Goal: Navigation & Orientation: Find specific page/section

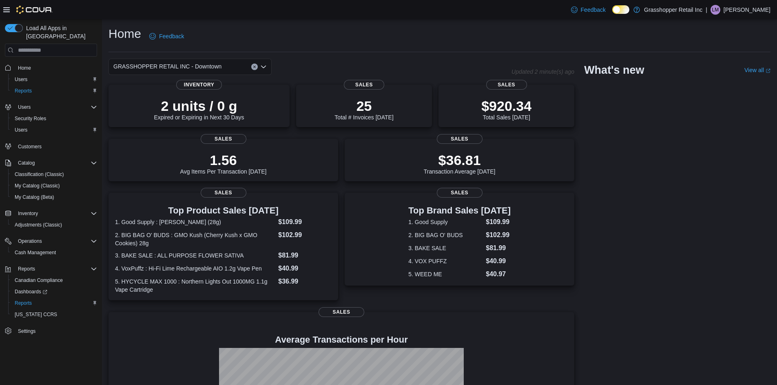
click at [267, 70] on div "GRASSHOPPER RETAIL INC - Downtown" at bounding box center [190, 67] width 163 height 16
click at [263, 66] on icon "Open list of options" at bounding box center [263, 67] width 7 height 7
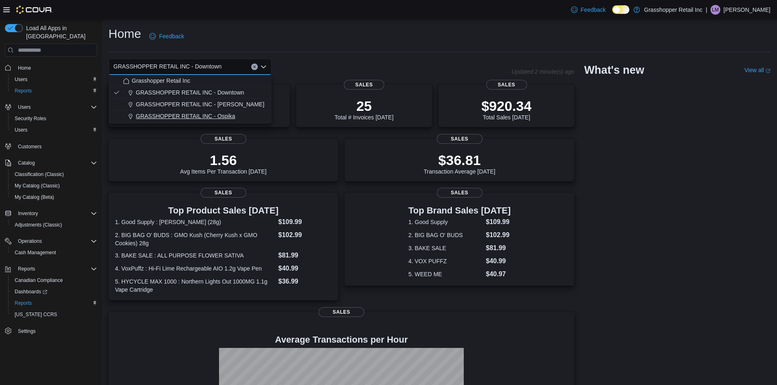
click at [234, 115] on span "GRASSHOPPER RETAIL INC - Ospika" at bounding box center [186, 116] width 100 height 8
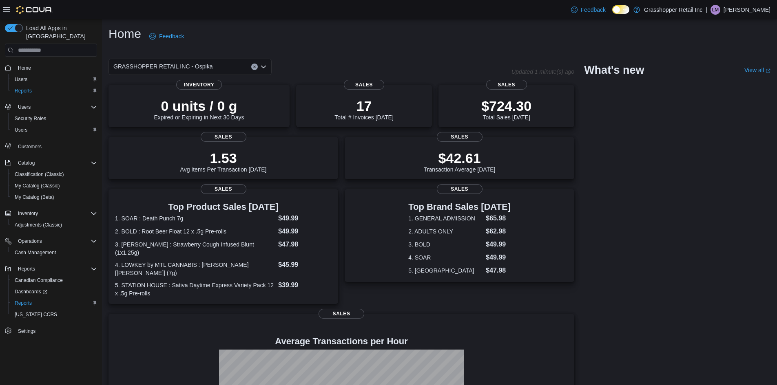
click at [262, 66] on icon "Open list of options" at bounding box center [263, 67] width 5 height 2
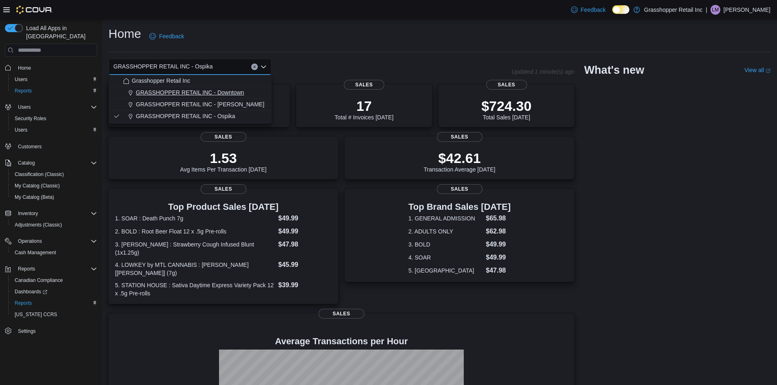
click at [239, 93] on span "GRASSHOPPER RETAIL INC - Downtown" at bounding box center [190, 93] width 108 height 8
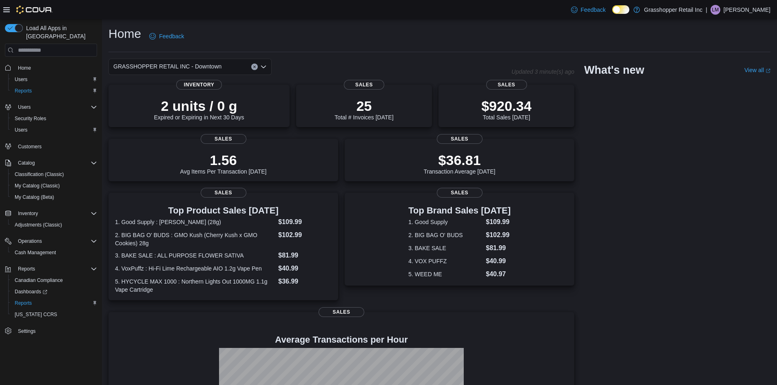
click at [265, 67] on icon "Open list of options" at bounding box center [263, 67] width 5 height 2
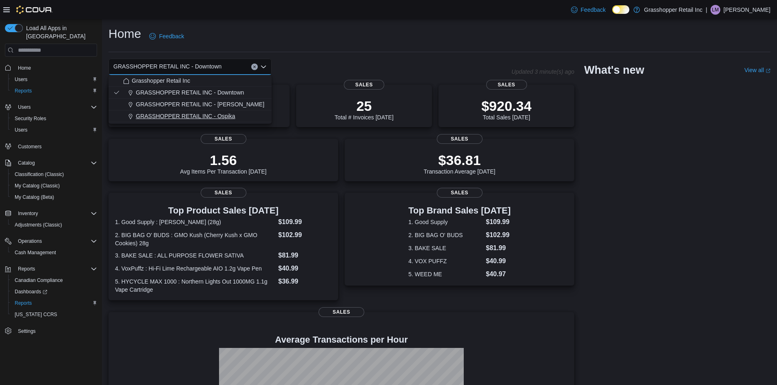
click at [224, 112] on button "GRASSHOPPER RETAIL INC - Ospika" at bounding box center [190, 117] width 163 height 12
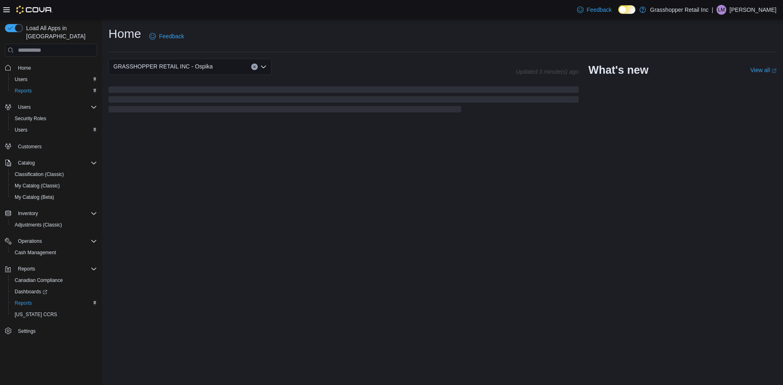
click at [261, 66] on icon "Open list of options" at bounding box center [263, 67] width 7 height 7
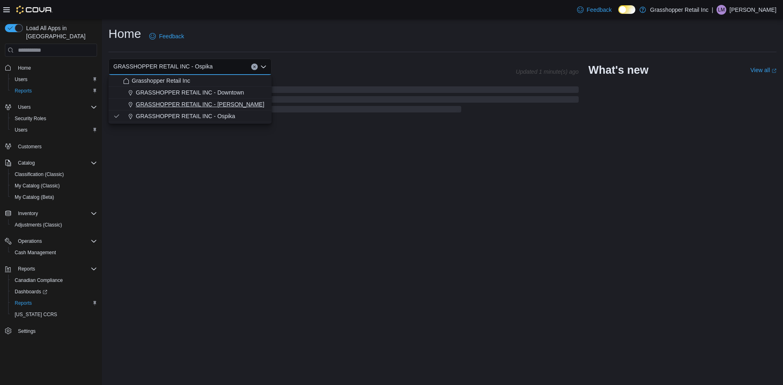
click at [226, 104] on span "GRASSHOPPER RETAIL INC - [PERSON_NAME]" at bounding box center [200, 104] width 128 height 8
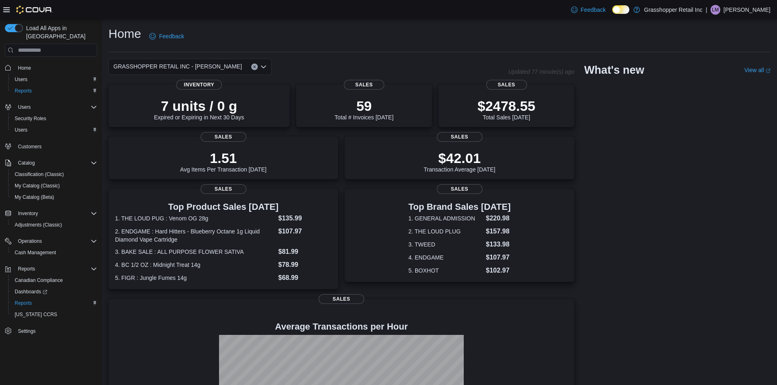
click at [264, 66] on icon "Open list of options" at bounding box center [263, 67] width 7 height 7
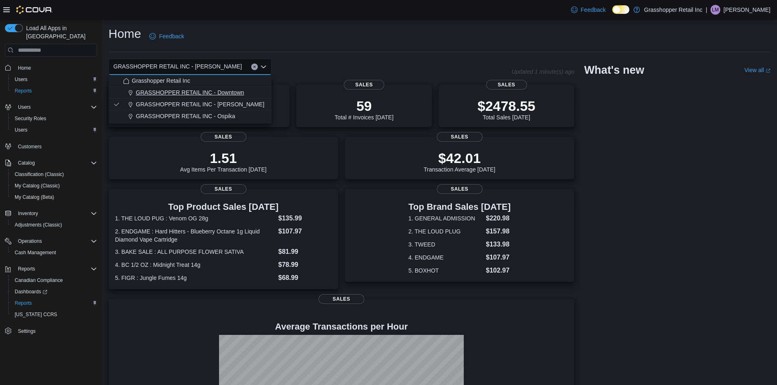
click at [239, 89] on span "GRASSHOPPER RETAIL INC - Downtown" at bounding box center [190, 93] width 108 height 8
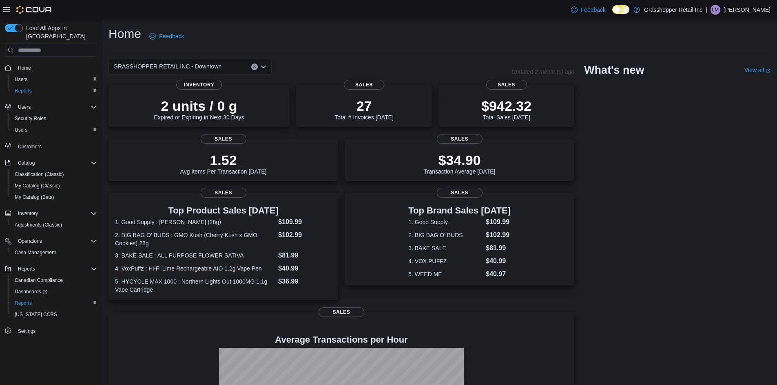
click at [401, 35] on div "Home Feedback" at bounding box center [440, 36] width 662 height 21
click at [263, 67] on icon "Open list of options" at bounding box center [263, 67] width 5 height 2
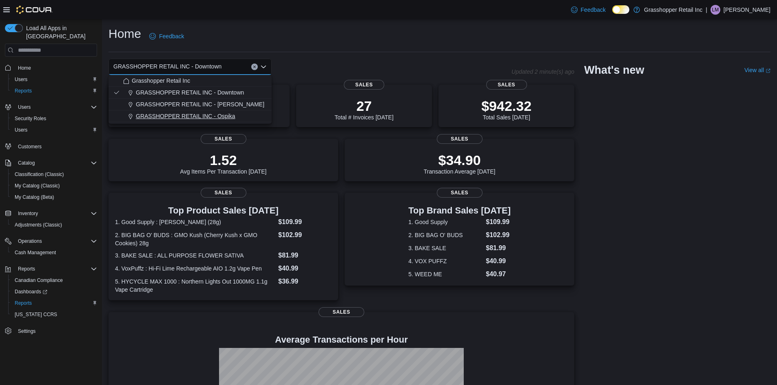
click at [231, 116] on span "GRASSHOPPER RETAIL INC - Ospika" at bounding box center [186, 116] width 100 height 8
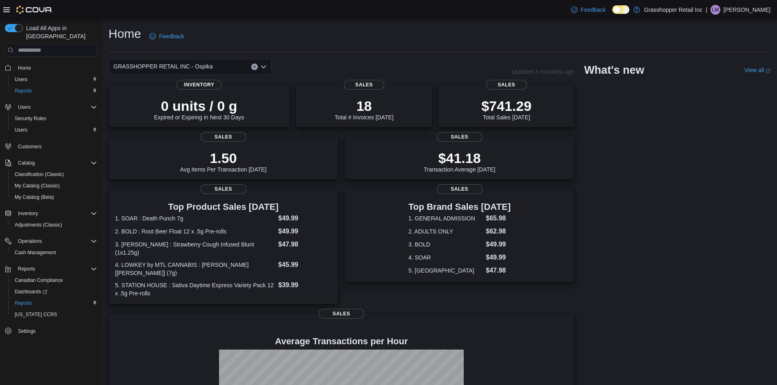
click at [265, 64] on icon "Open list of options" at bounding box center [263, 67] width 7 height 7
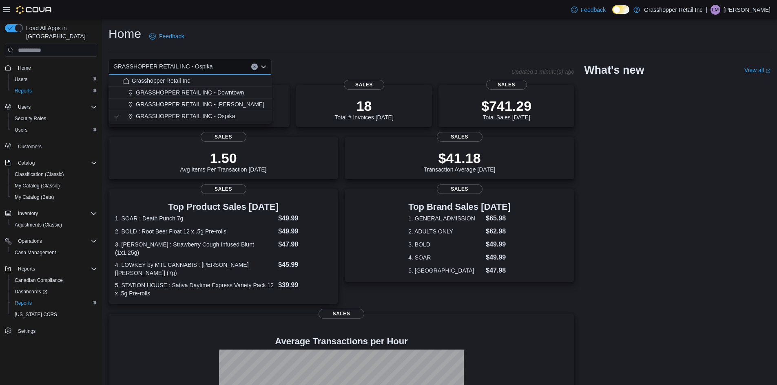
click at [233, 92] on span "GRASSHOPPER RETAIL INC - Downtown" at bounding box center [190, 93] width 108 height 8
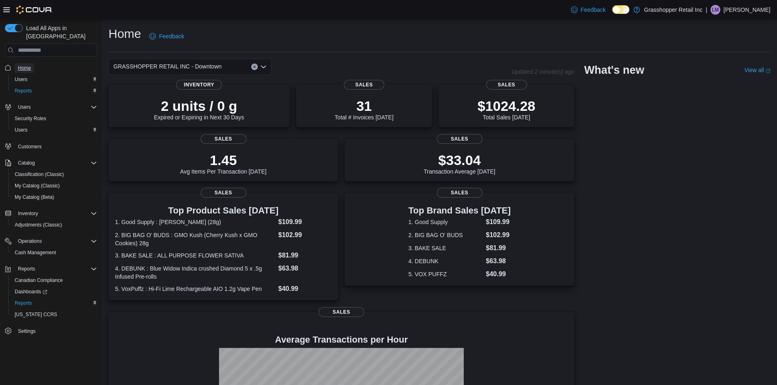
click at [28, 65] on span "Home" at bounding box center [24, 68] width 13 height 7
click at [265, 64] on icon "Open list of options" at bounding box center [263, 67] width 7 height 7
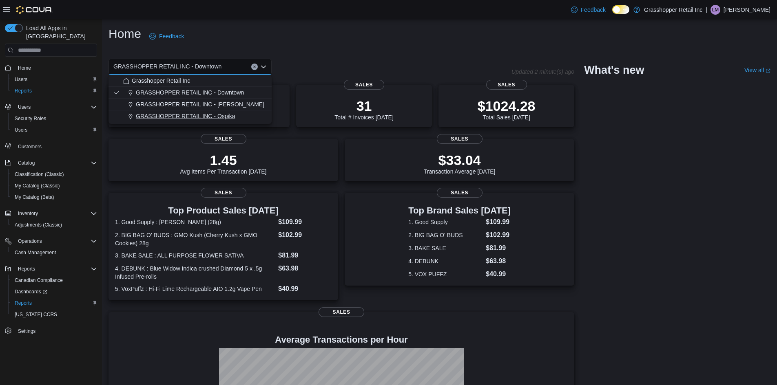
click at [234, 111] on button "GRASSHOPPER RETAIL INC - Ospika" at bounding box center [190, 117] width 163 height 12
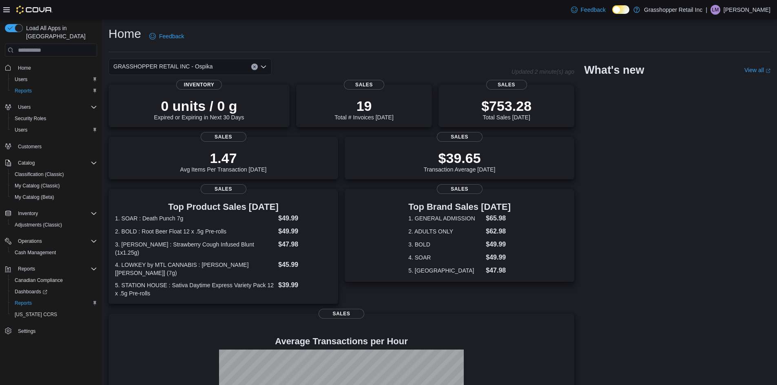
click at [263, 66] on icon "Open list of options" at bounding box center [263, 67] width 7 height 7
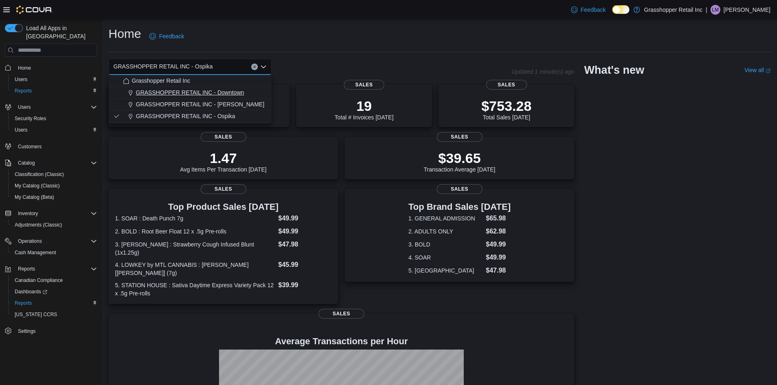
click at [230, 94] on span "GRASSHOPPER RETAIL INC - Downtown" at bounding box center [190, 93] width 108 height 8
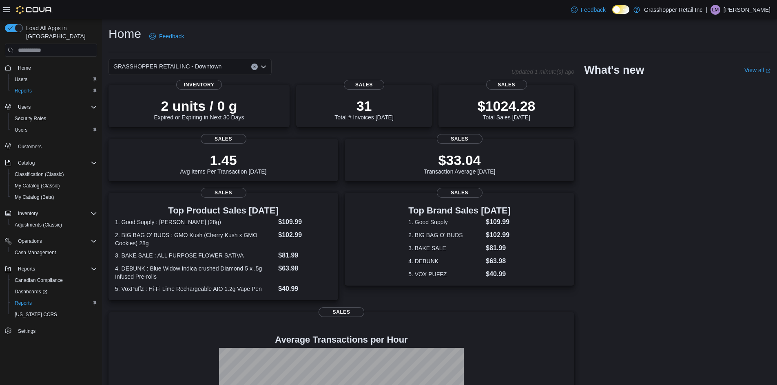
click at [266, 67] on icon "Open list of options" at bounding box center [263, 67] width 7 height 7
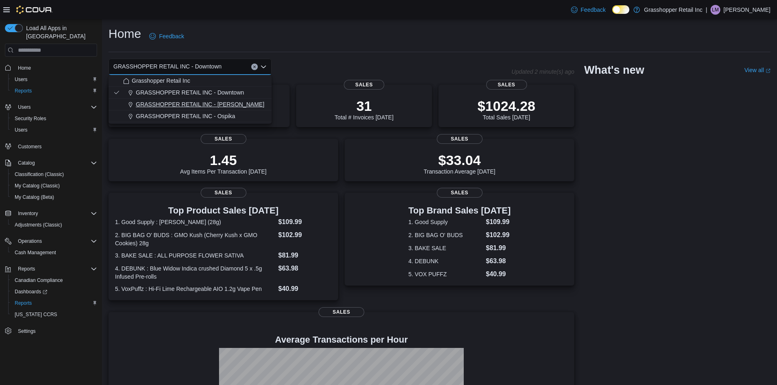
click at [233, 100] on button "GRASSHOPPER RETAIL INC - [PERSON_NAME]" at bounding box center [190, 105] width 163 height 12
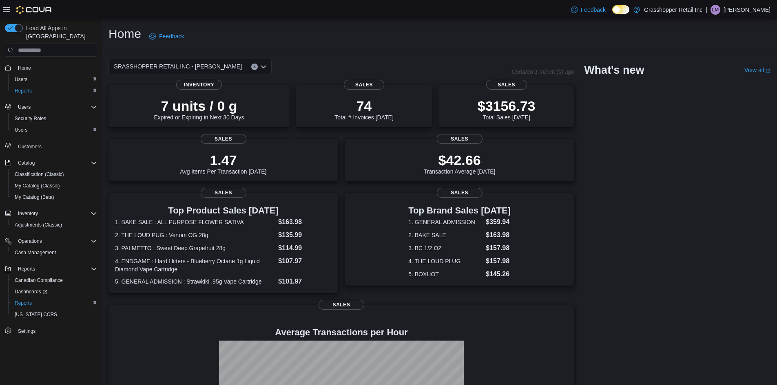
click at [265, 65] on icon "Open list of options" at bounding box center [263, 67] width 7 height 7
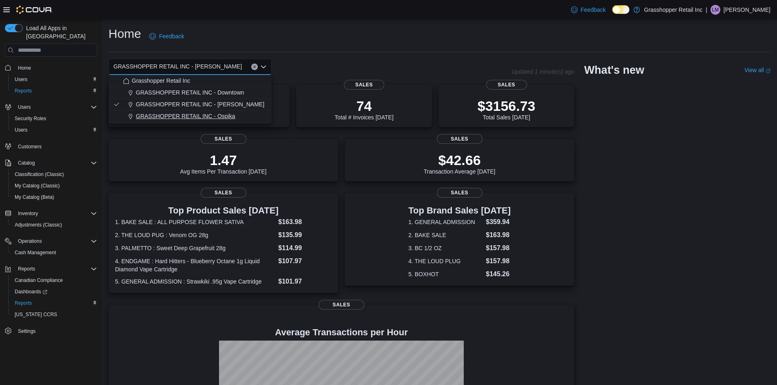
click at [221, 117] on span "GRASSHOPPER RETAIL INC - Ospika" at bounding box center [186, 116] width 100 height 8
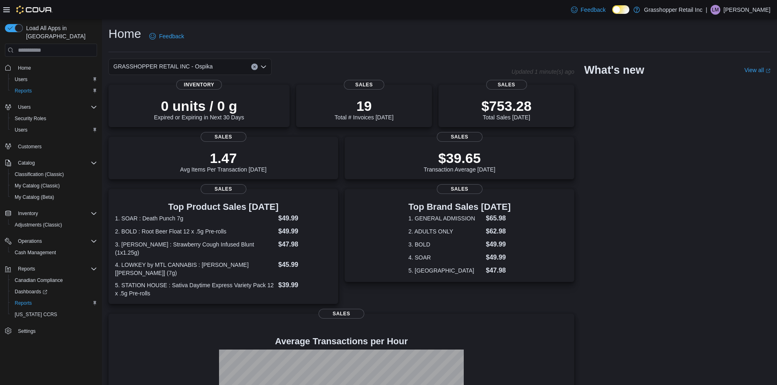
click at [267, 63] on div "GRASSHOPPER RETAIL INC - Ospika" at bounding box center [190, 67] width 163 height 16
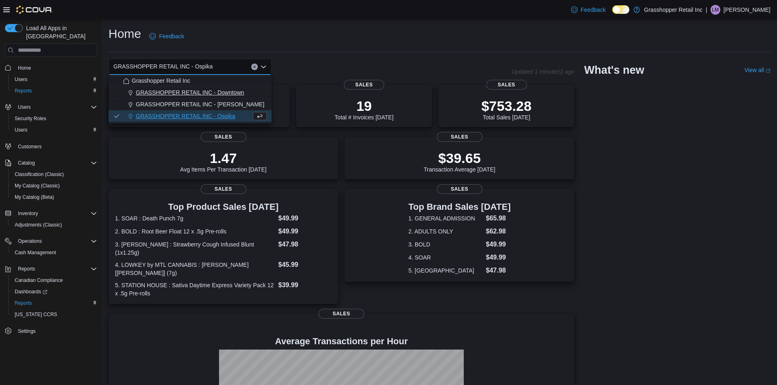
click at [241, 95] on span "GRASSHOPPER RETAIL INC - Downtown" at bounding box center [190, 93] width 108 height 8
